Goal: Obtain resource: Download file/media

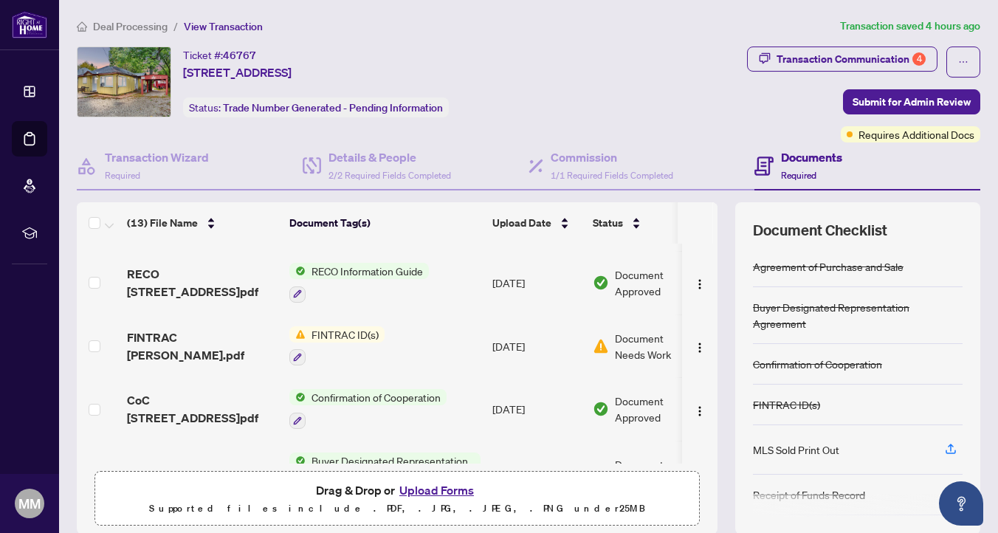
scroll to position [451, 0]
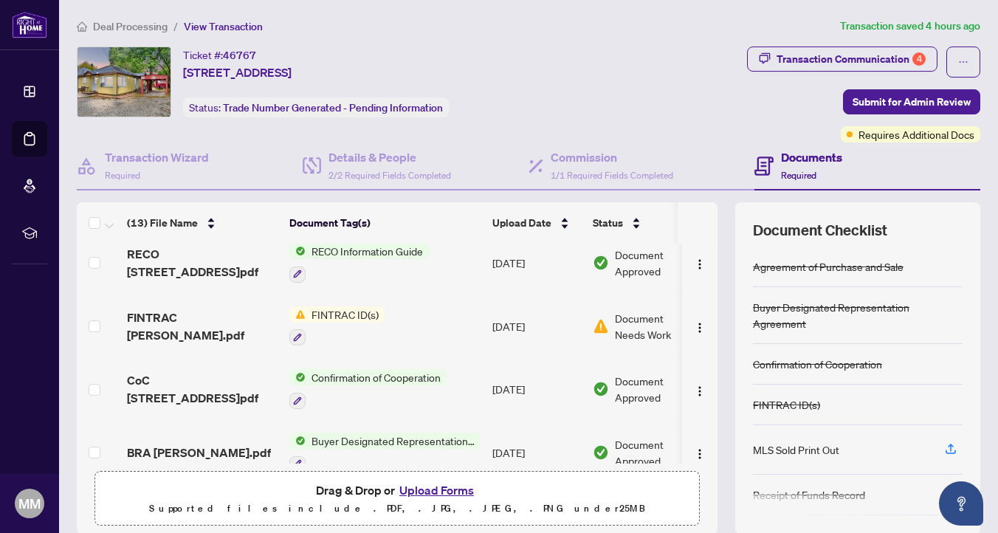
click at [336, 306] on span "FINTRAC ID(s)" at bounding box center [345, 314] width 79 height 16
click at [317, 379] on span "FINTRAC ID(s)" at bounding box center [311, 381] width 79 height 16
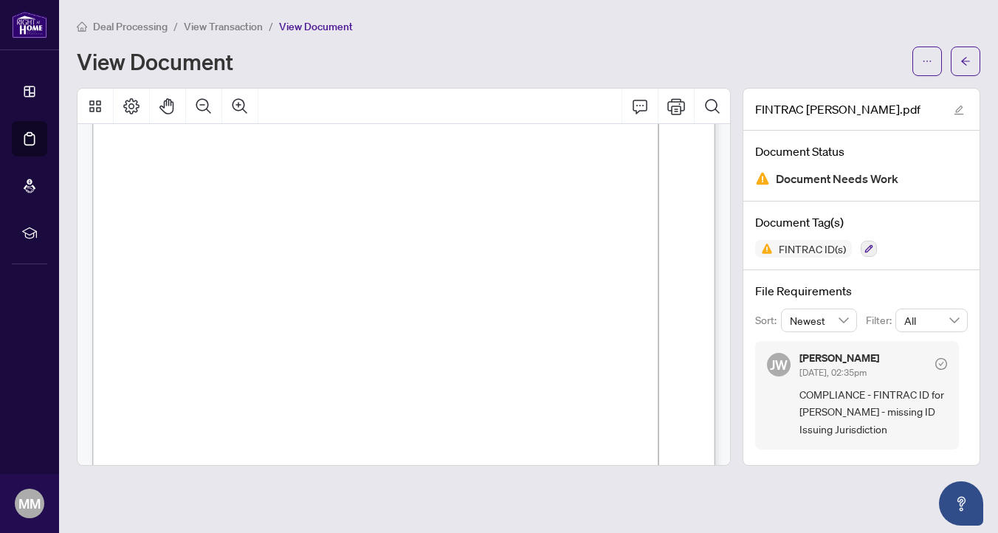
scroll to position [238, 0]
click at [221, 280] on span "3. Issuing Jurisdiction:" at bounding box center [171, 282] width 97 height 9
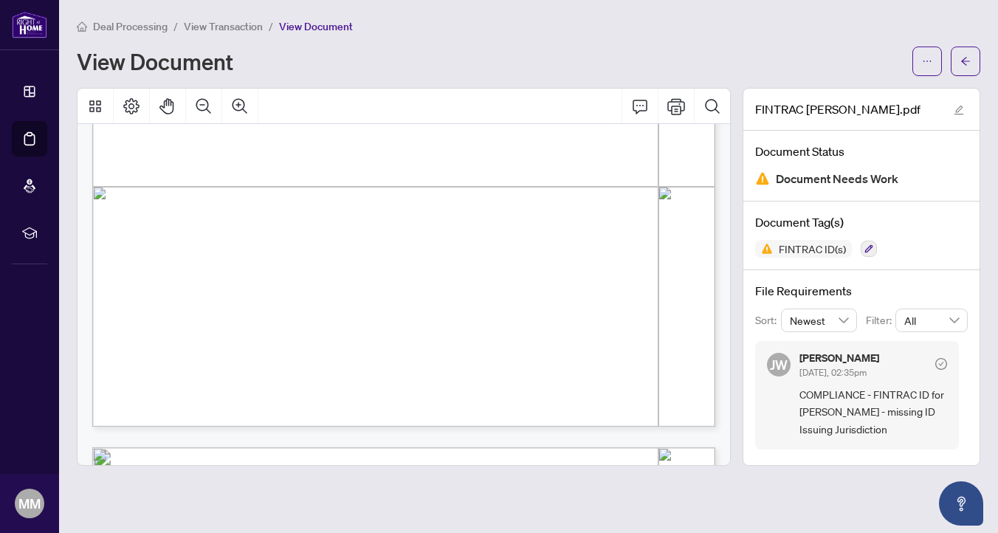
scroll to position [522, 0]
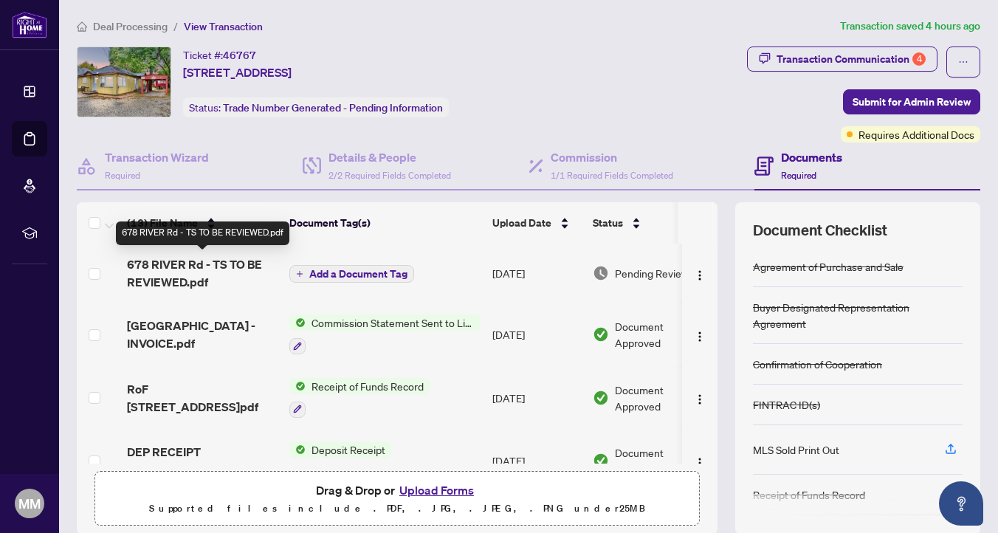
click at [215, 264] on span "678 RIVER Rd - TS TO BE REVIEWED.pdf" at bounding box center [202, 272] width 151 height 35
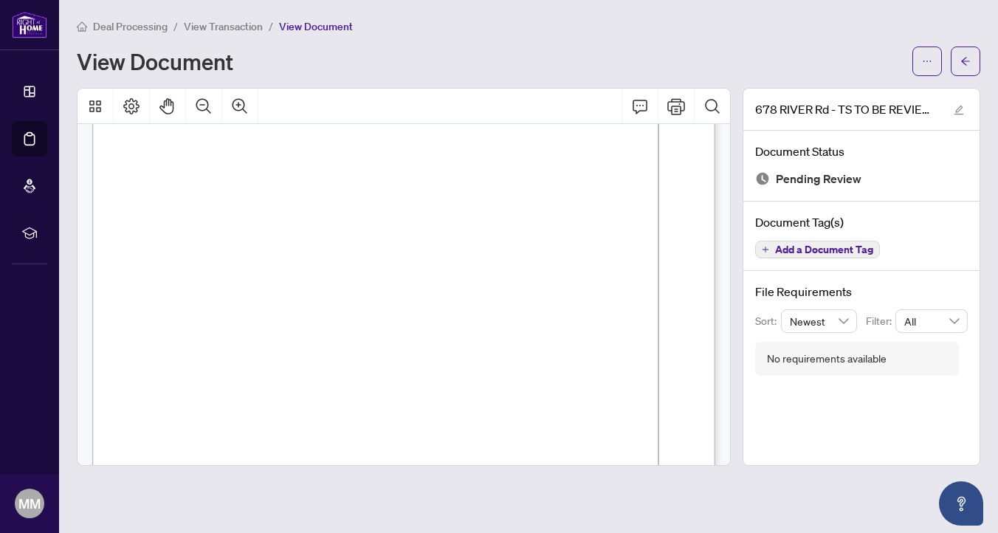
scroll to position [163, 0]
drag, startPoint x: 539, startPoint y: 320, endPoint x: 568, endPoint y: 320, distance: 29.5
click at [568, 320] on span "$9,335.00" at bounding box center [552, 320] width 31 height 7
click at [920, 55] on button "button" at bounding box center [927, 62] width 30 height 30
click at [873, 95] on span "Download" at bounding box center [874, 93] width 112 height 16
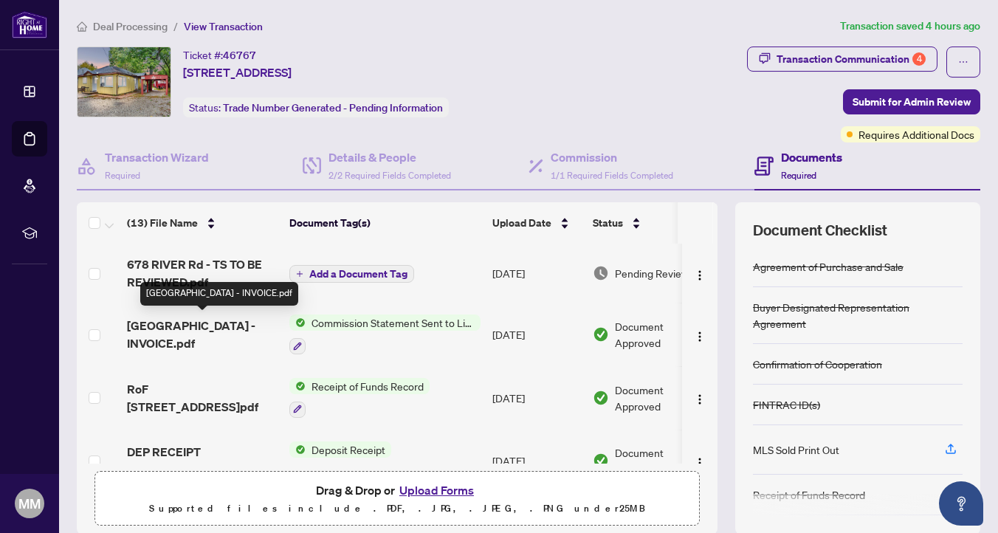
click at [173, 330] on span "[GEOGRAPHIC_DATA] - INVOICE.pdf" at bounding box center [202, 334] width 151 height 35
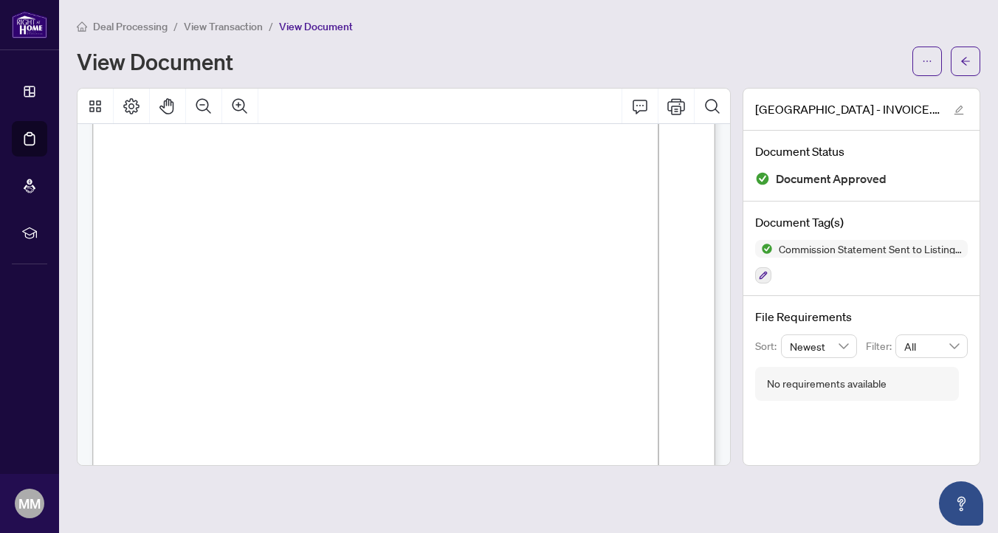
scroll to position [26, 0]
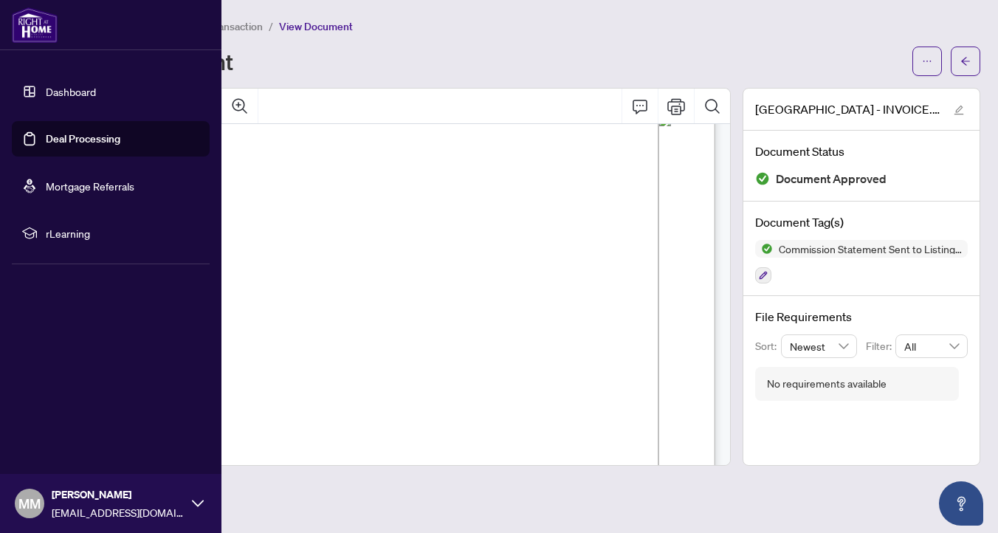
click at [46, 97] on link "Dashboard" at bounding box center [71, 91] width 50 height 13
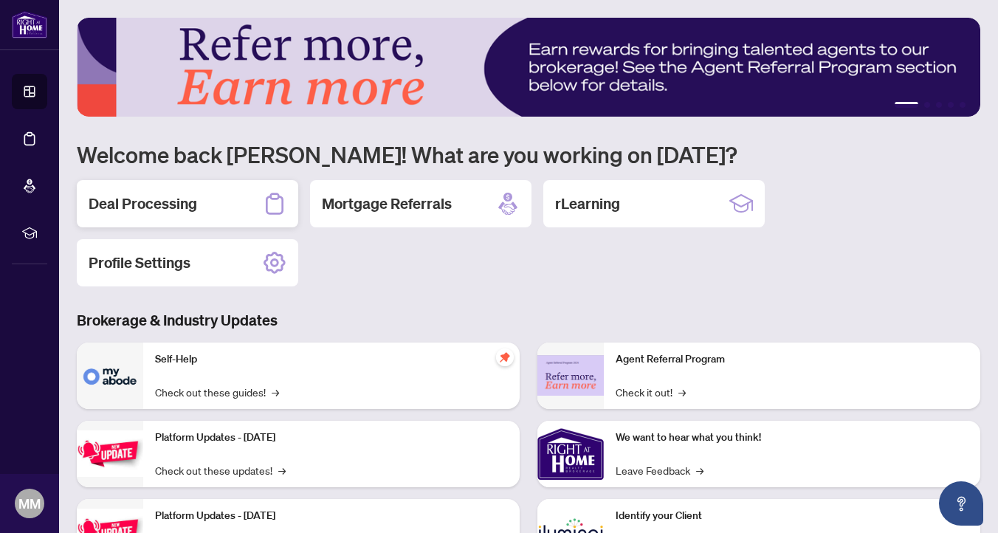
click at [119, 196] on h2 "Deal Processing" at bounding box center [143, 203] width 109 height 21
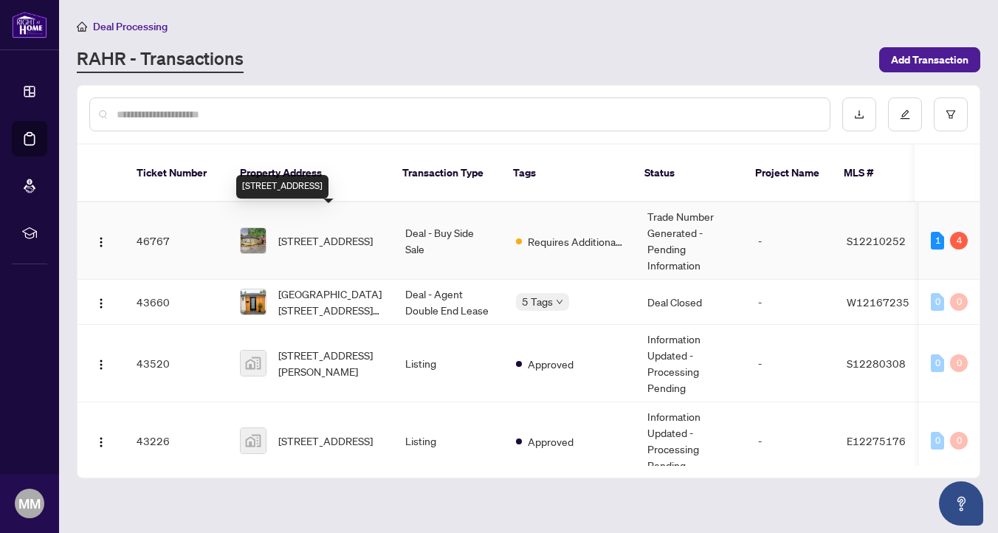
click at [312, 233] on span "[STREET_ADDRESS]" at bounding box center [325, 241] width 94 height 16
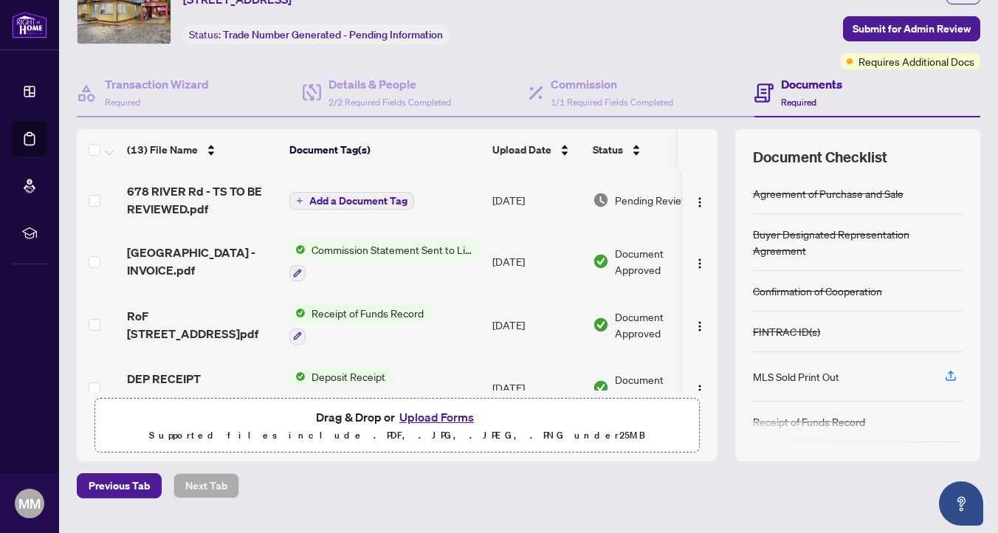
click at [332, 246] on span "Commission Statement Sent to Listing Brokerage" at bounding box center [393, 249] width 175 height 16
click at [314, 221] on td "Add a Document Tag" at bounding box center [384, 200] width 203 height 59
